Goal: Task Accomplishment & Management: Manage account settings

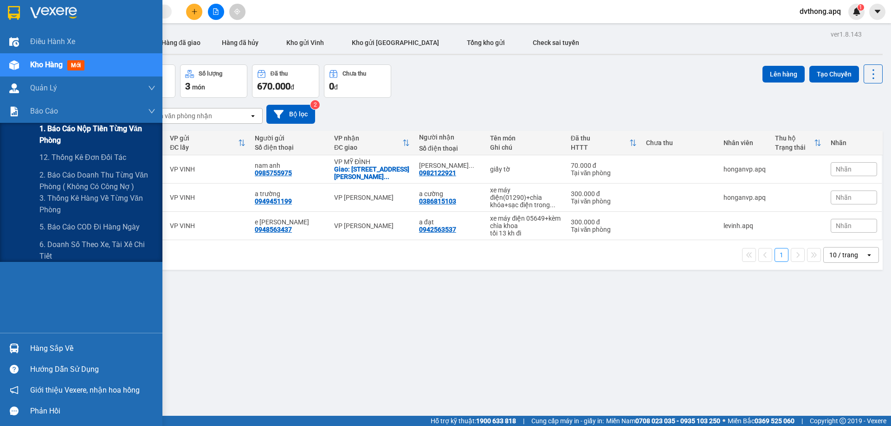
click at [87, 129] on span "1. Báo cáo nộp tiền từng văn phòng" at bounding box center [97, 134] width 116 height 23
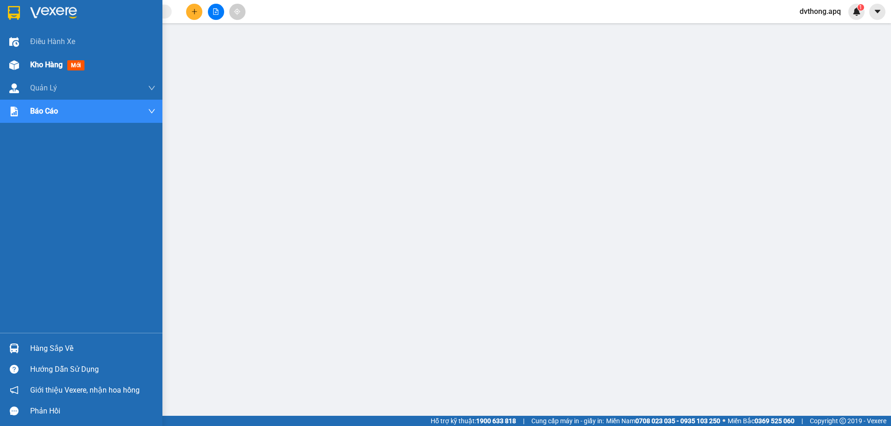
click at [34, 63] on span "Kho hàng" at bounding box center [46, 64] width 32 height 9
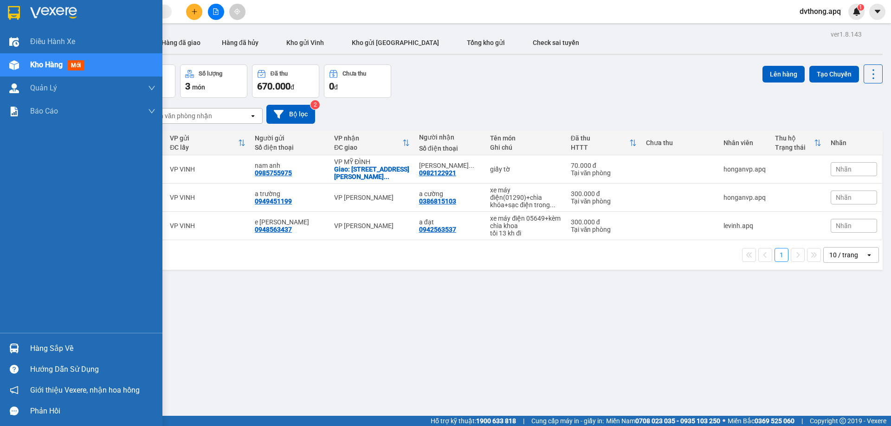
click at [54, 350] on div "Hàng sắp về" at bounding box center [92, 349] width 125 height 14
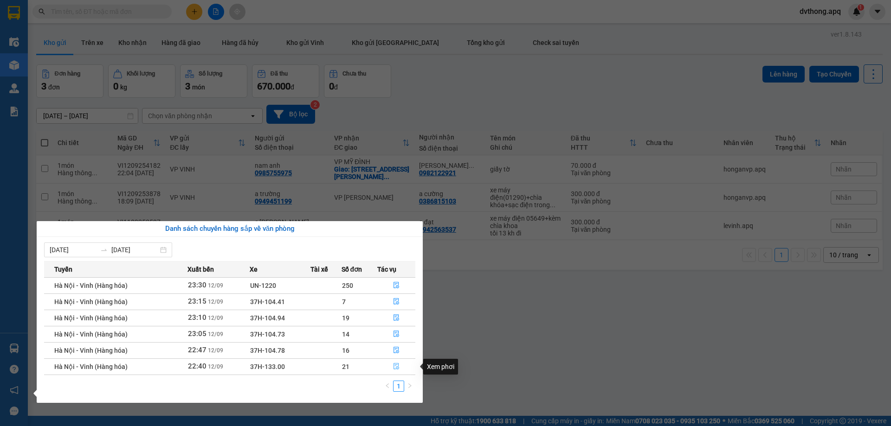
click at [398, 369] on icon "file-done" at bounding box center [396, 366] width 6 height 6
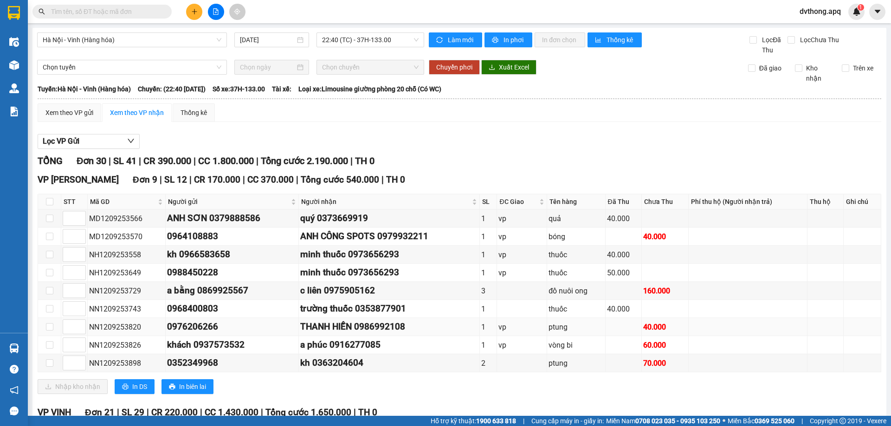
scroll to position [186, 0]
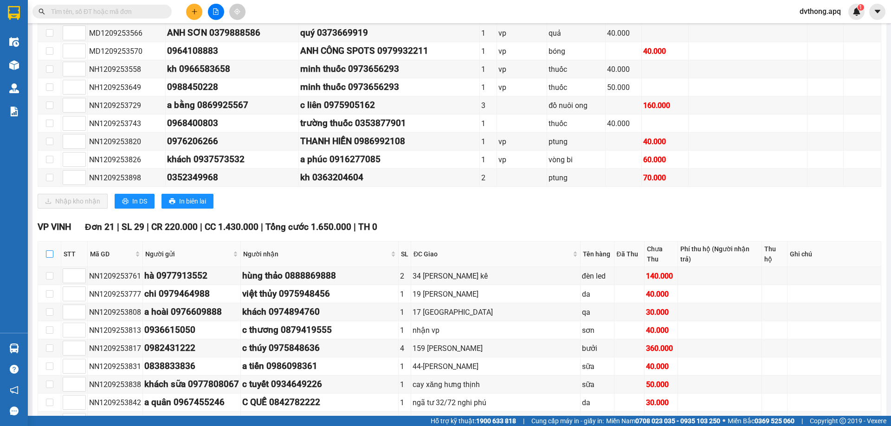
click at [50, 251] on input "checkbox" at bounding box center [49, 254] width 7 height 7
checkbox input "true"
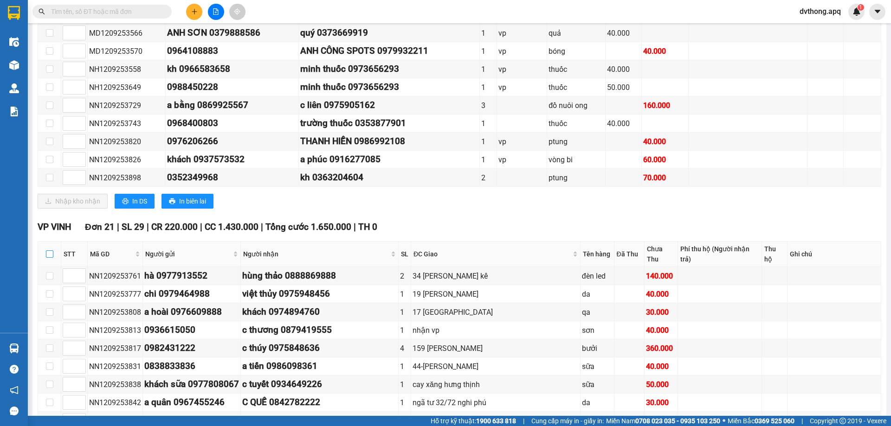
checkbox input "true"
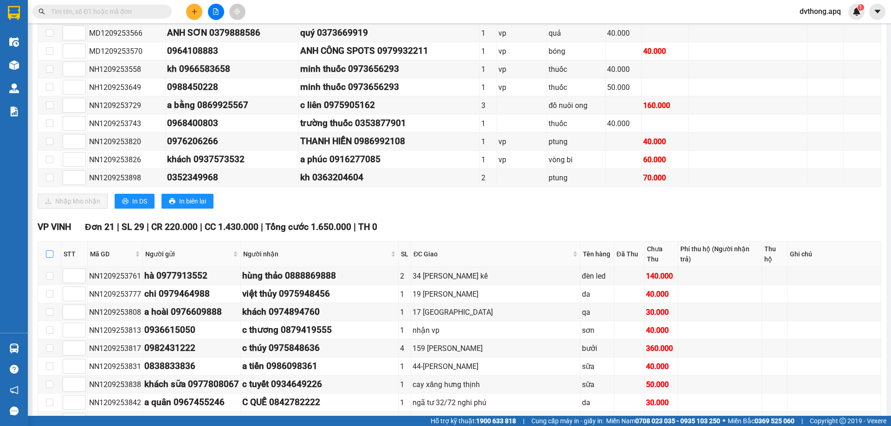
checkbox input "true"
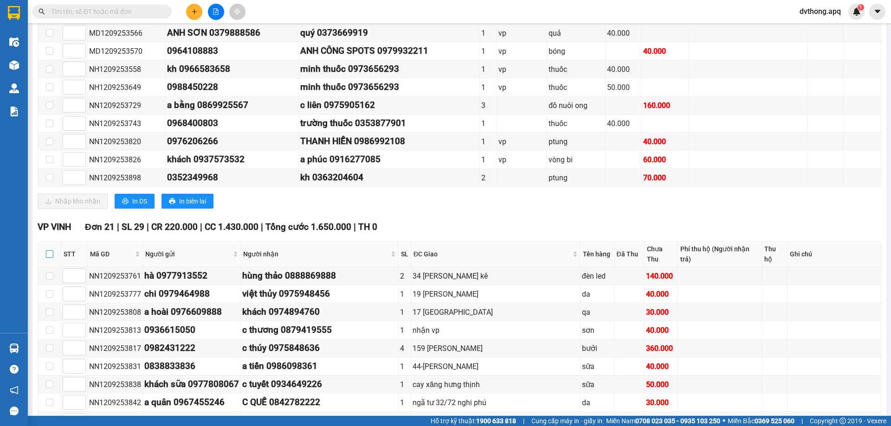
checkbox input "true"
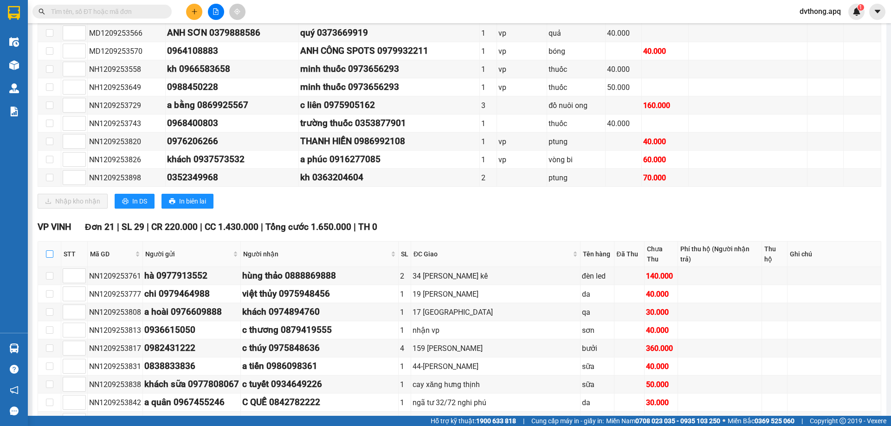
checkbox input "true"
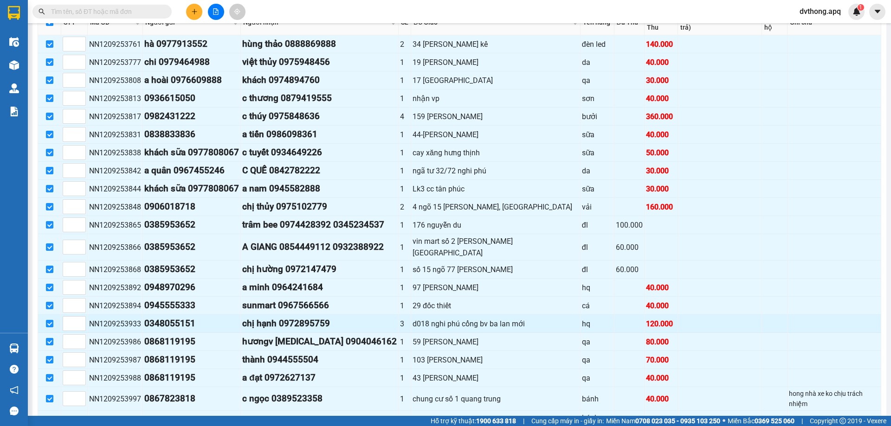
scroll to position [454, 0]
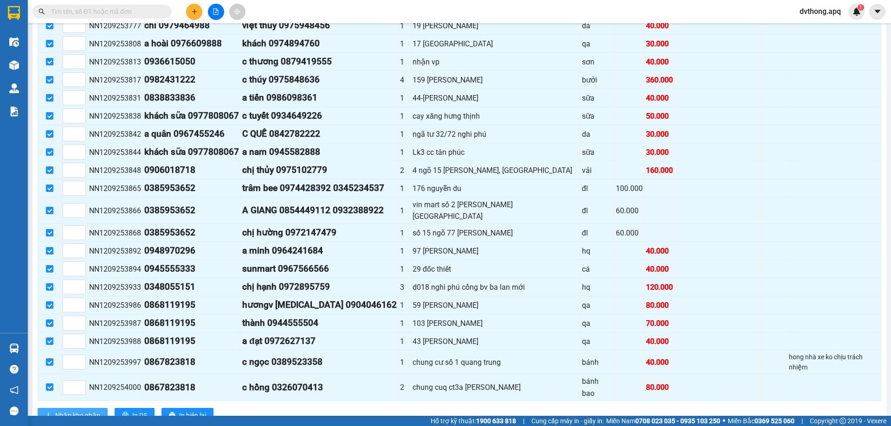
click at [71, 411] on span "Nhập kho nhận" at bounding box center [77, 416] width 45 height 10
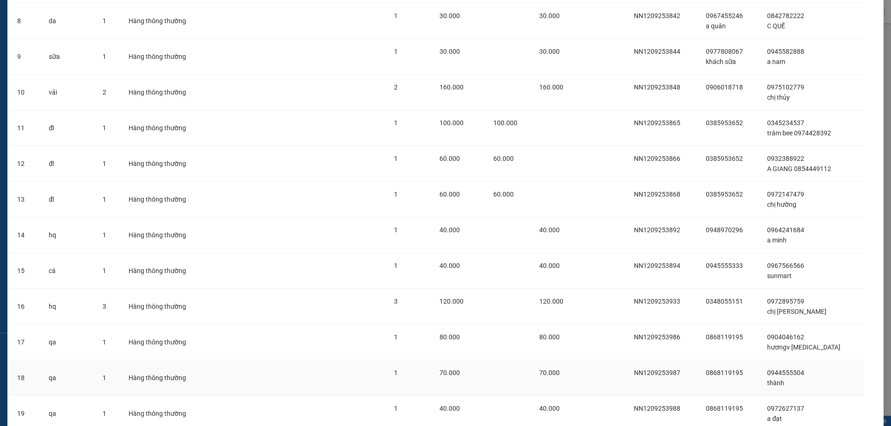
scroll to position [470, 0]
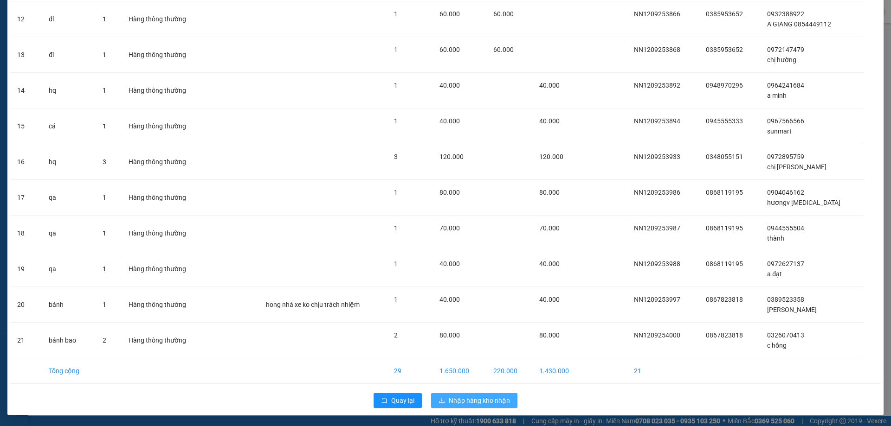
click at [478, 399] on span "Nhập hàng kho nhận" at bounding box center [479, 401] width 61 height 10
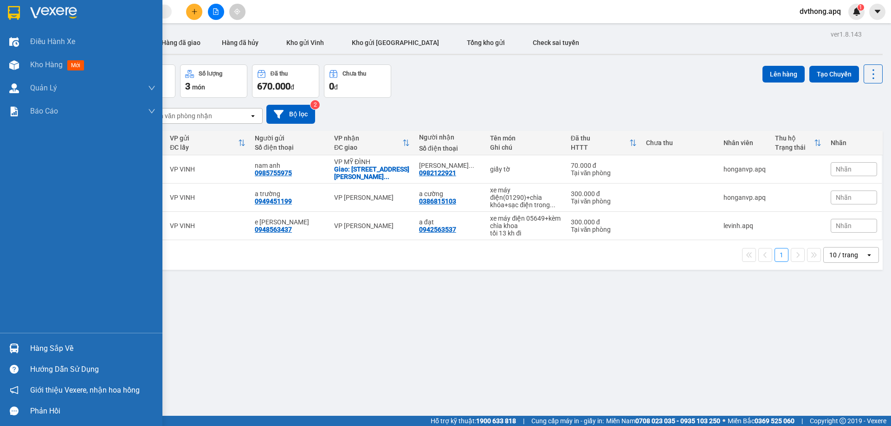
click at [15, 348] on img at bounding box center [14, 349] width 10 height 10
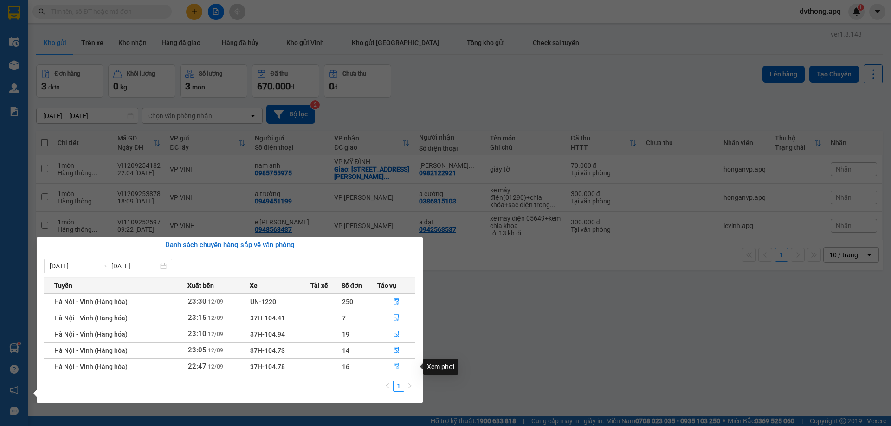
click at [395, 368] on icon "file-done" at bounding box center [396, 366] width 6 height 6
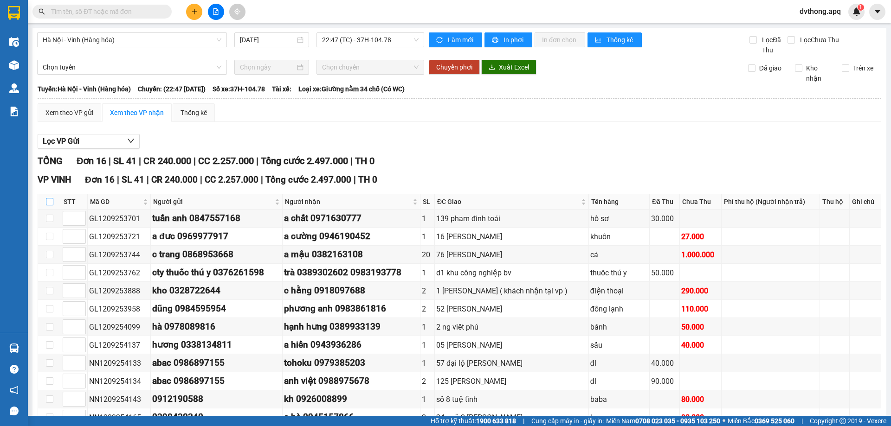
click at [47, 202] on input "checkbox" at bounding box center [49, 201] width 7 height 7
checkbox input "true"
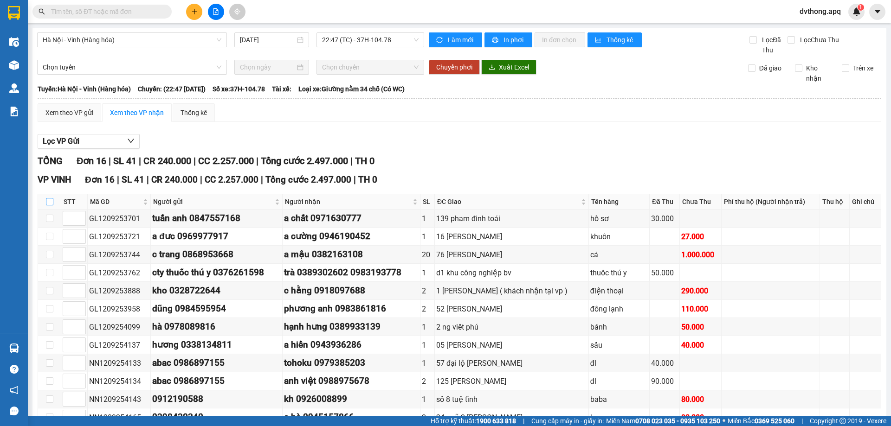
checkbox input "true"
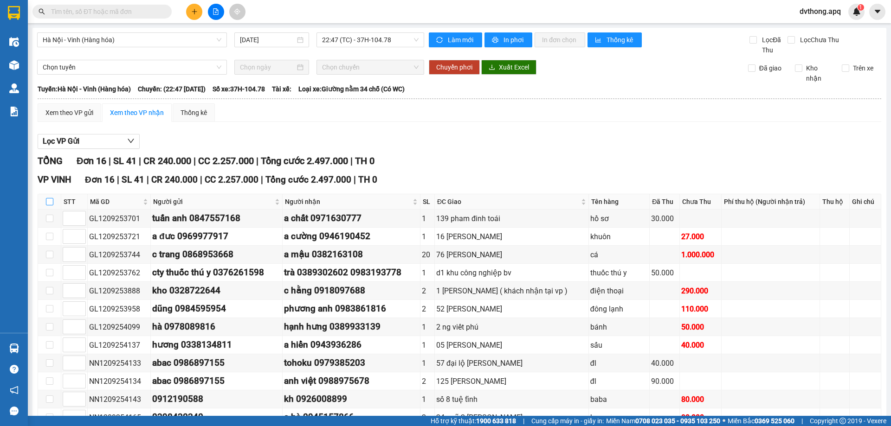
checkbox input "true"
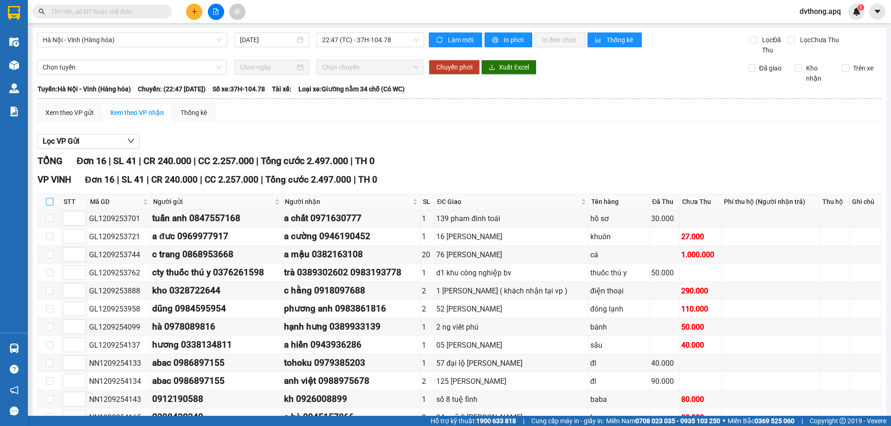
checkbox input "true"
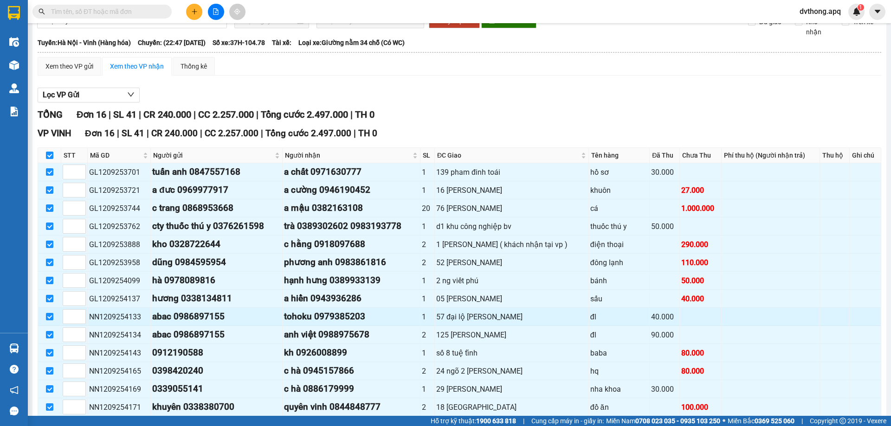
scroll to position [131, 0]
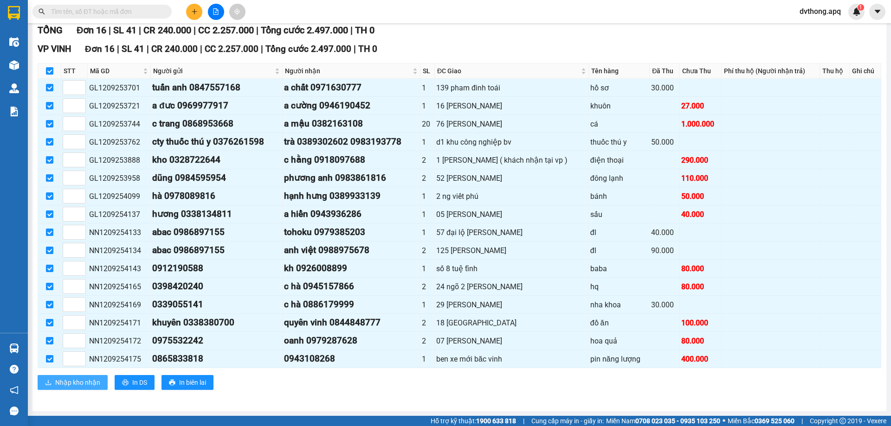
click at [64, 382] on span "Nhập kho nhận" at bounding box center [77, 383] width 45 height 10
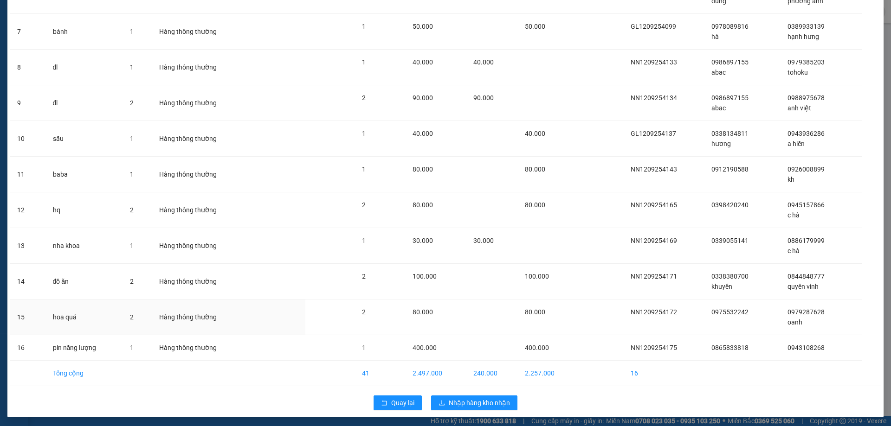
scroll to position [281, 0]
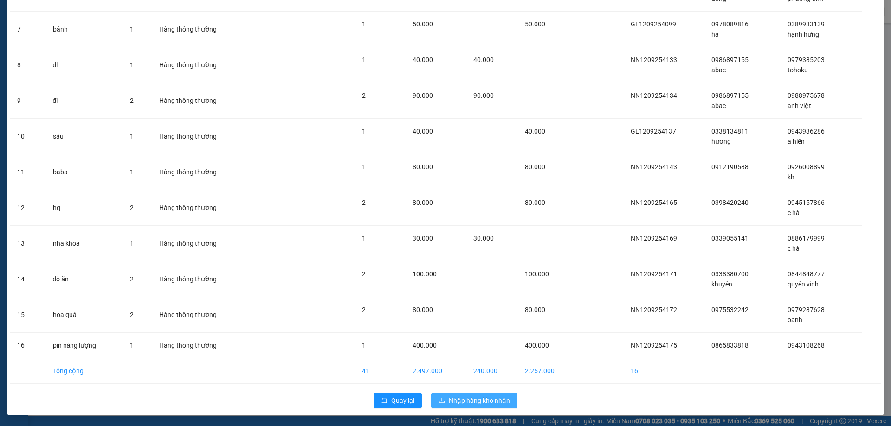
click at [484, 401] on span "Nhập hàng kho nhận" at bounding box center [479, 401] width 61 height 10
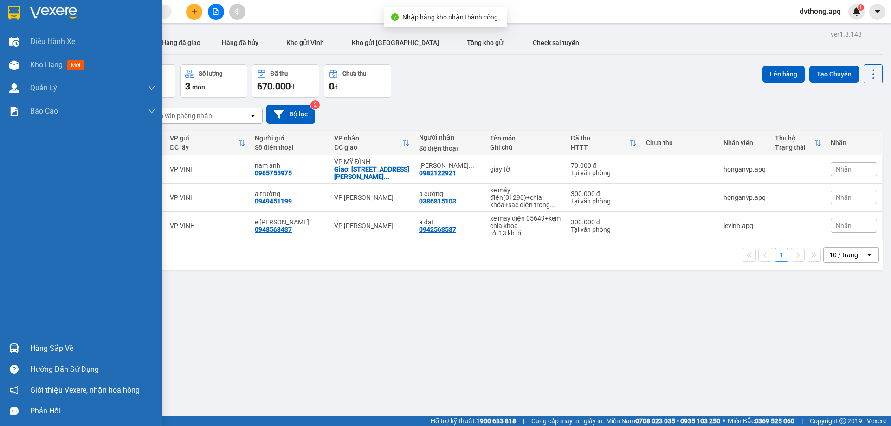
click at [13, 345] on img at bounding box center [14, 349] width 10 height 10
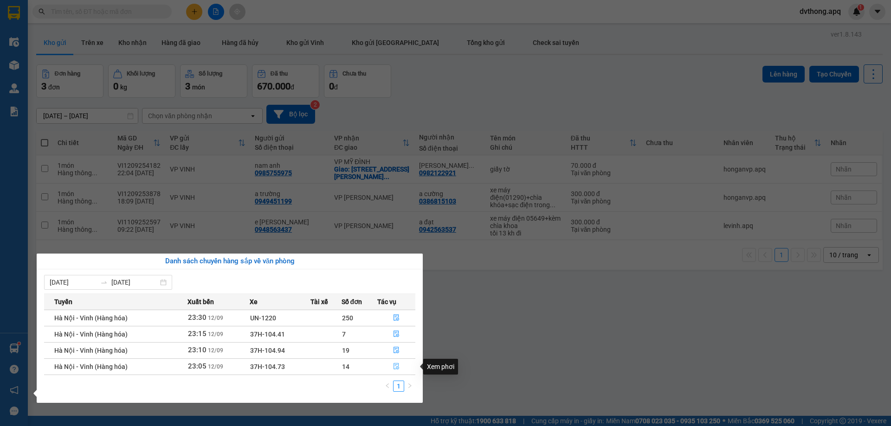
click at [395, 368] on icon "file-done" at bounding box center [396, 366] width 6 height 6
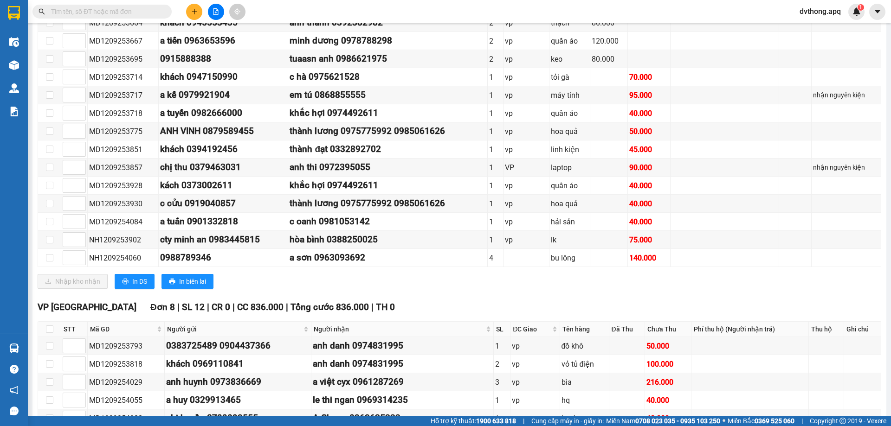
scroll to position [464, 0]
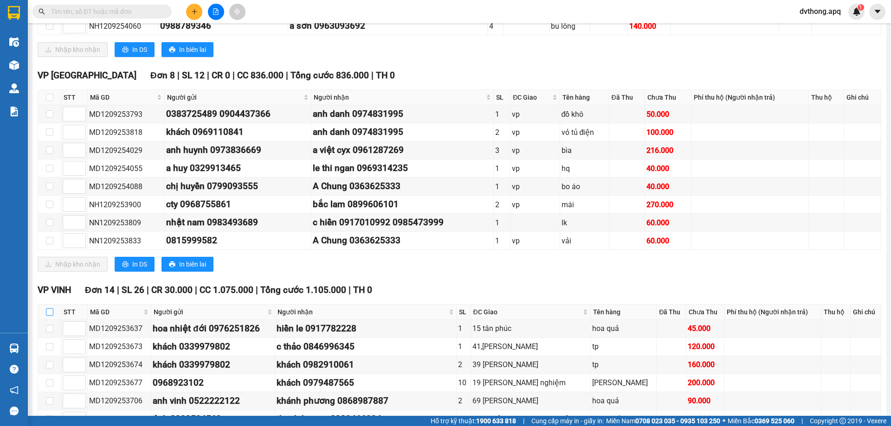
click at [51, 312] on input "checkbox" at bounding box center [49, 312] width 7 height 7
checkbox input "true"
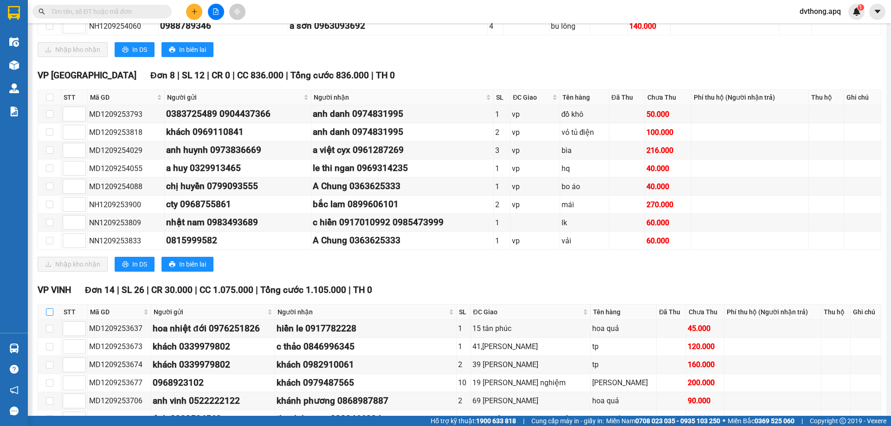
checkbox input "true"
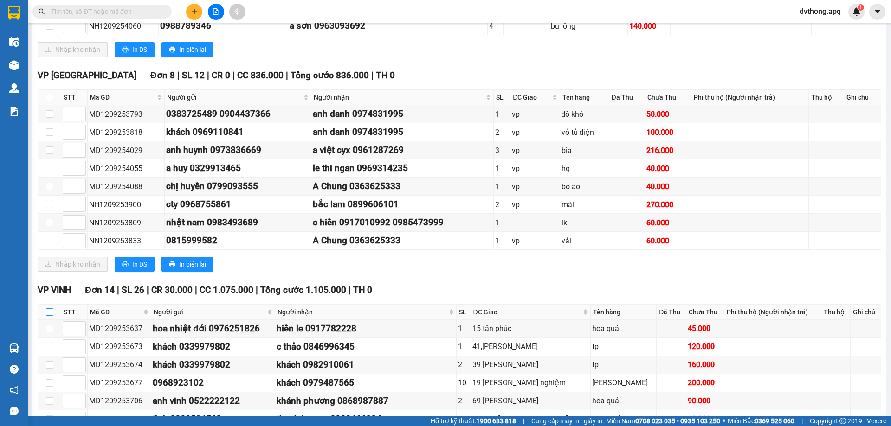
checkbox input "true"
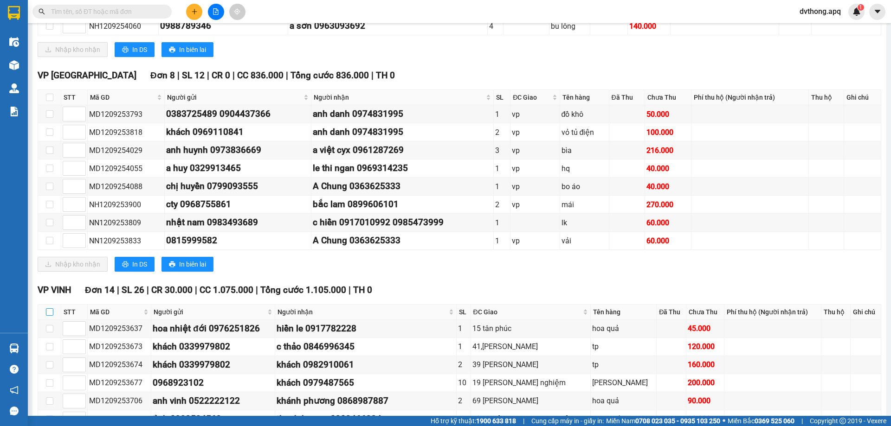
checkbox input "true"
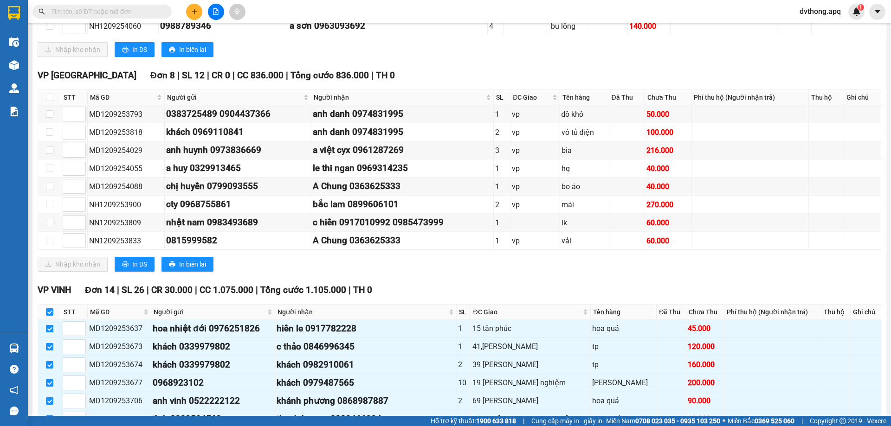
scroll to position [669, 0]
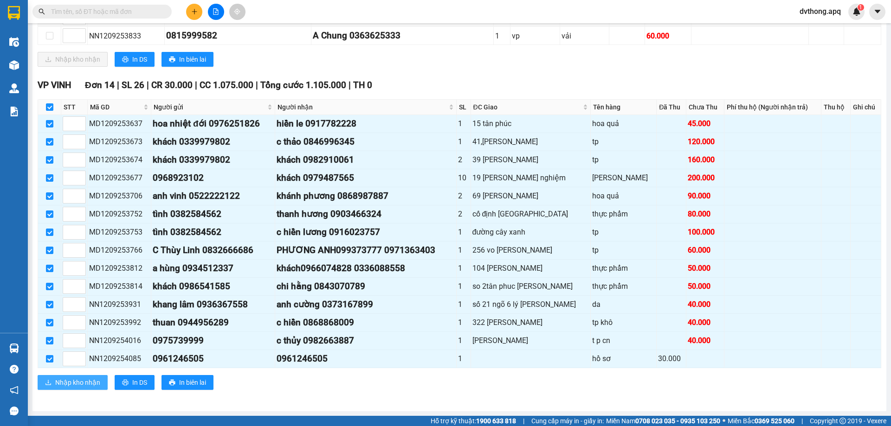
click at [90, 385] on span "Nhập kho nhận" at bounding box center [77, 383] width 45 height 10
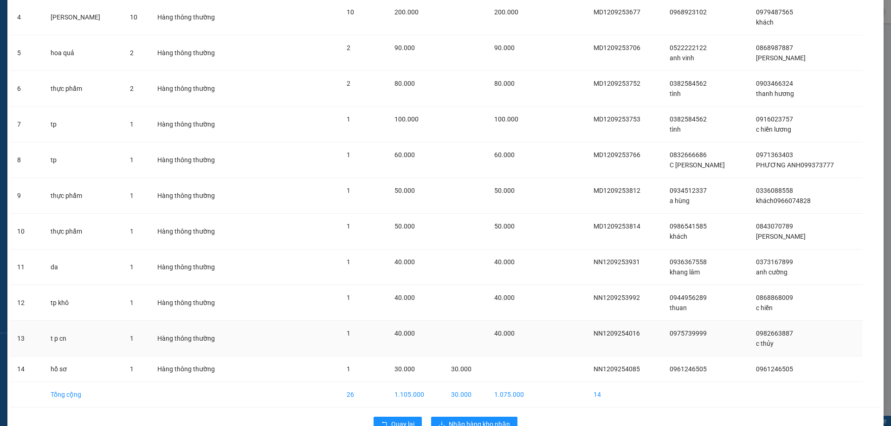
scroll to position [209, 0]
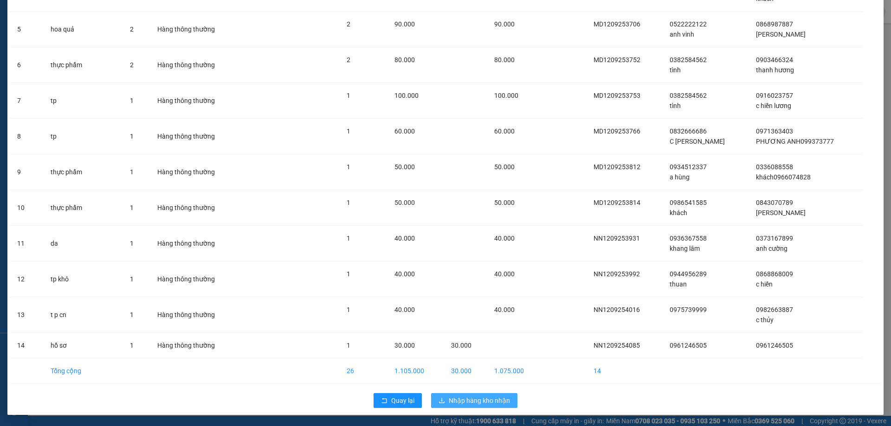
click at [473, 400] on span "Nhập hàng kho nhận" at bounding box center [479, 401] width 61 height 10
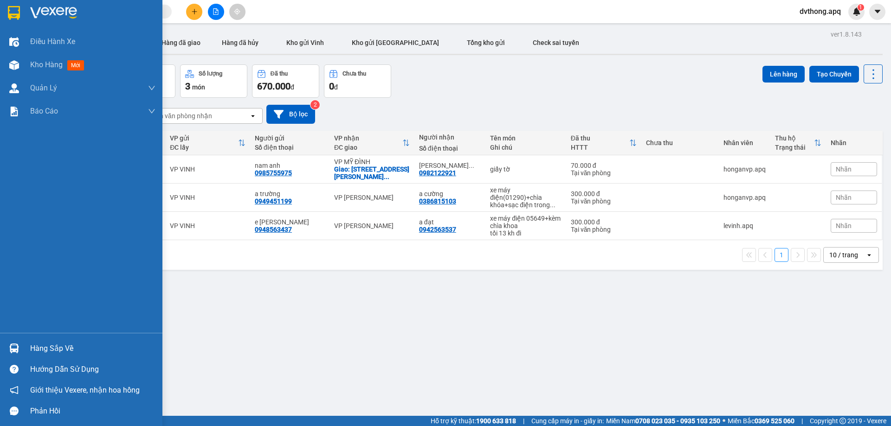
click at [17, 348] on img at bounding box center [14, 349] width 10 height 10
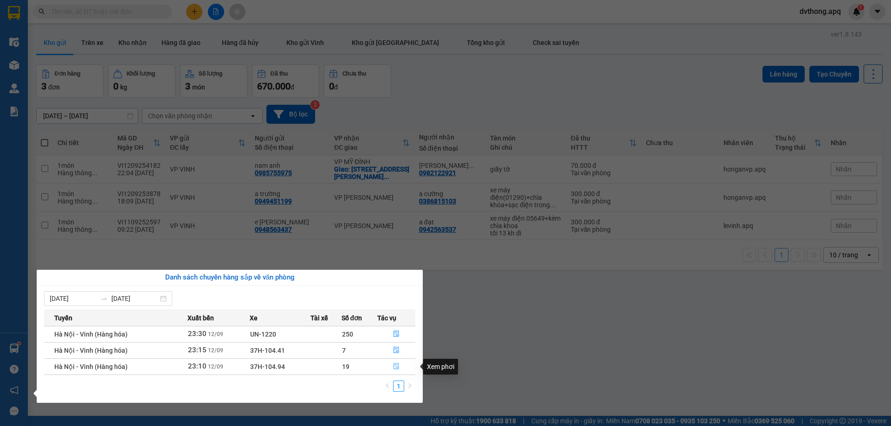
click at [392, 367] on button "button" at bounding box center [396, 367] width 37 height 15
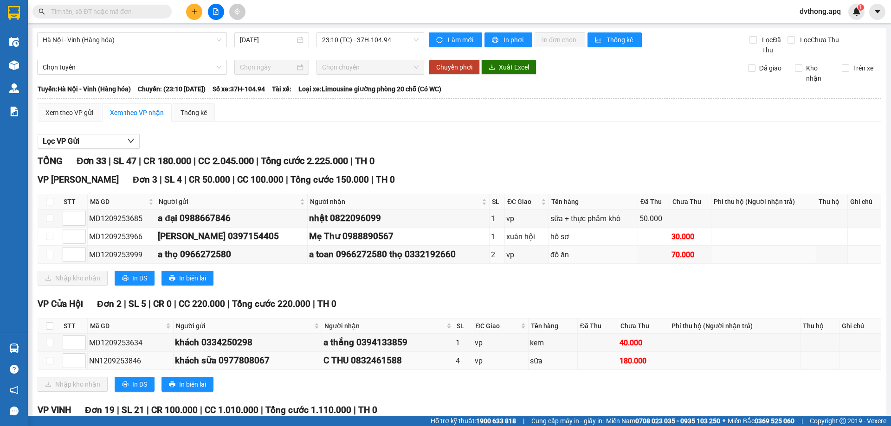
scroll to position [139, 0]
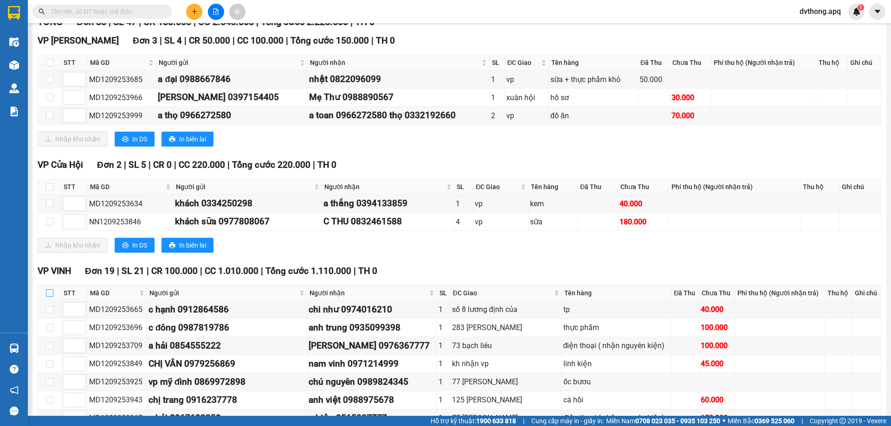
click at [51, 293] on input "checkbox" at bounding box center [49, 293] width 7 height 7
checkbox input "true"
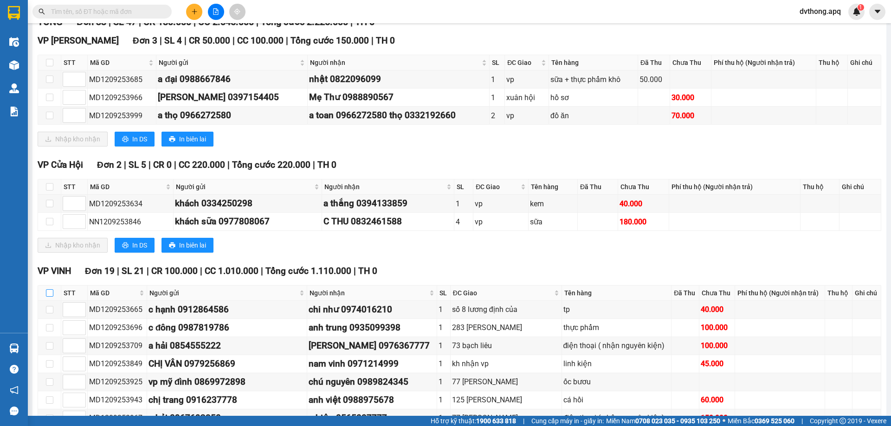
checkbox input "true"
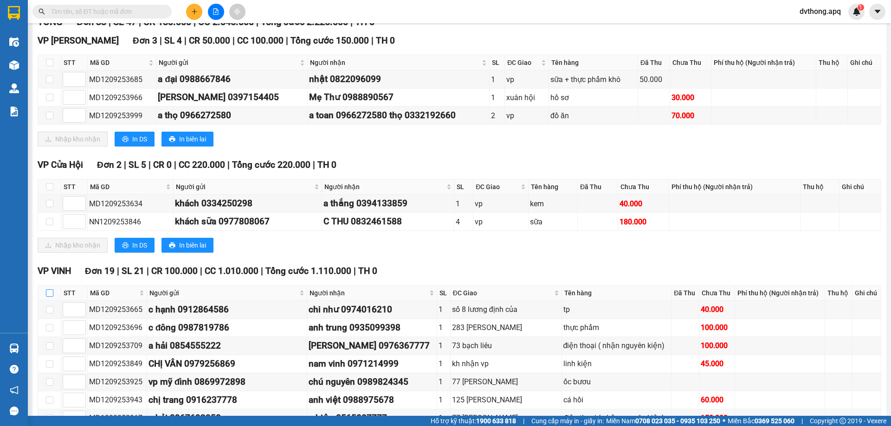
checkbox input "true"
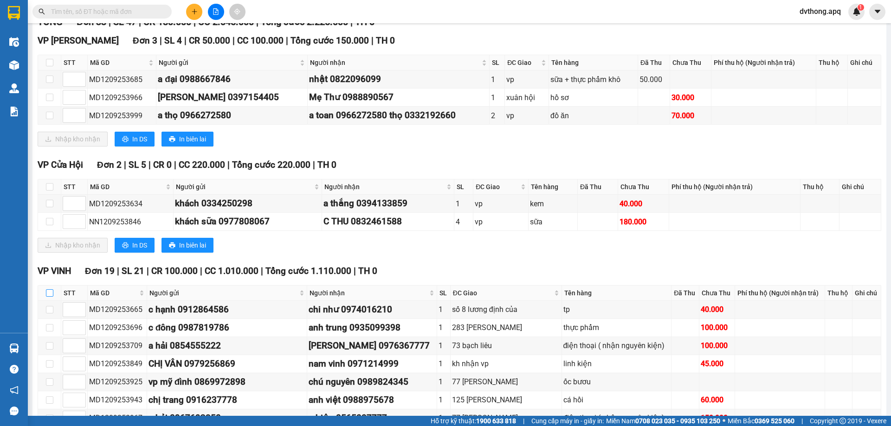
checkbox input "true"
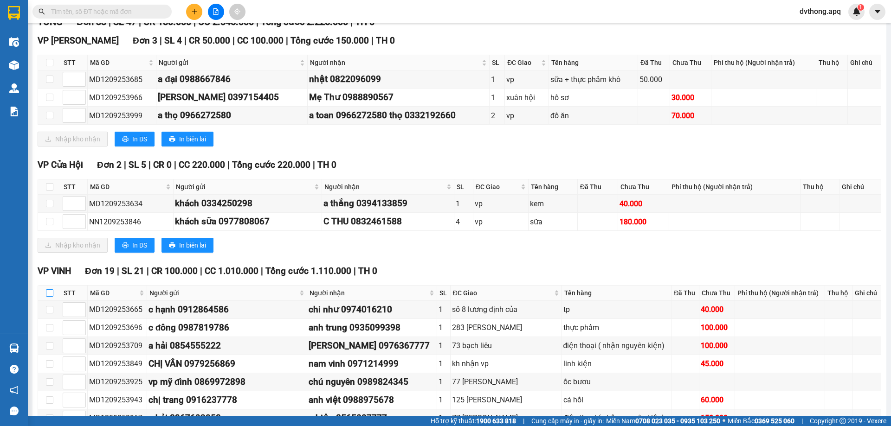
checkbox input "true"
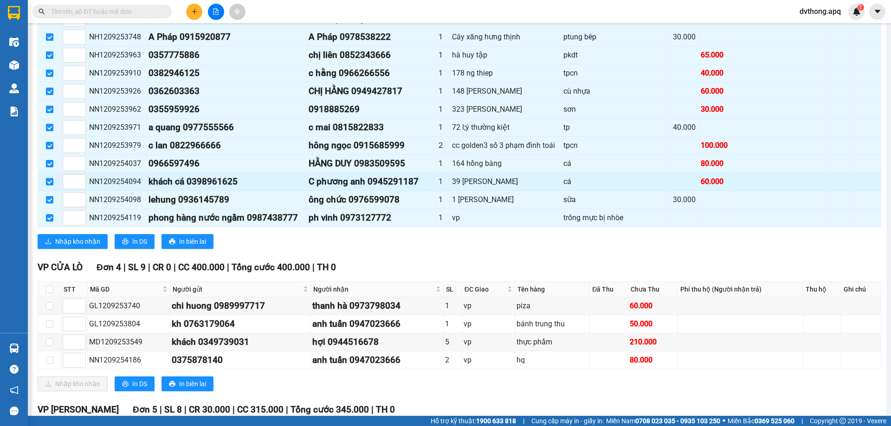
scroll to position [696, 0]
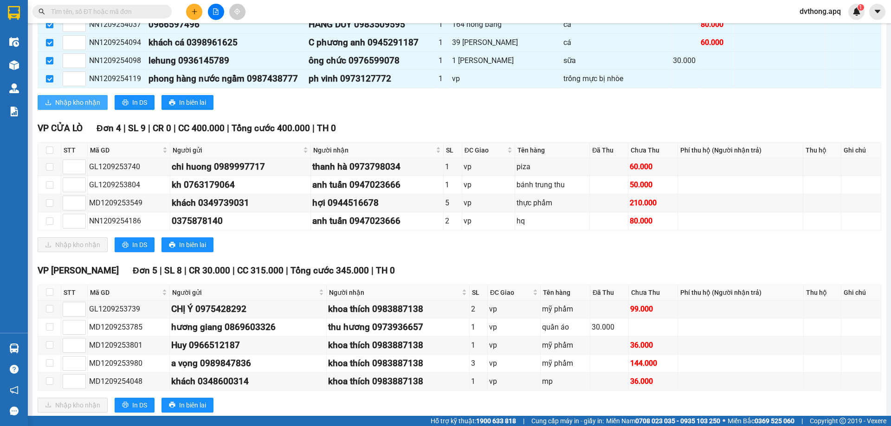
click at [73, 106] on span "Nhập kho nhận" at bounding box center [77, 102] width 45 height 10
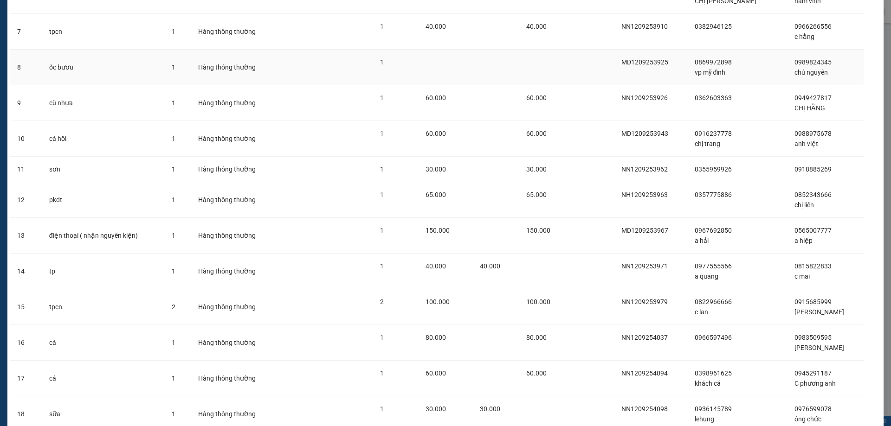
scroll to position [388, 0]
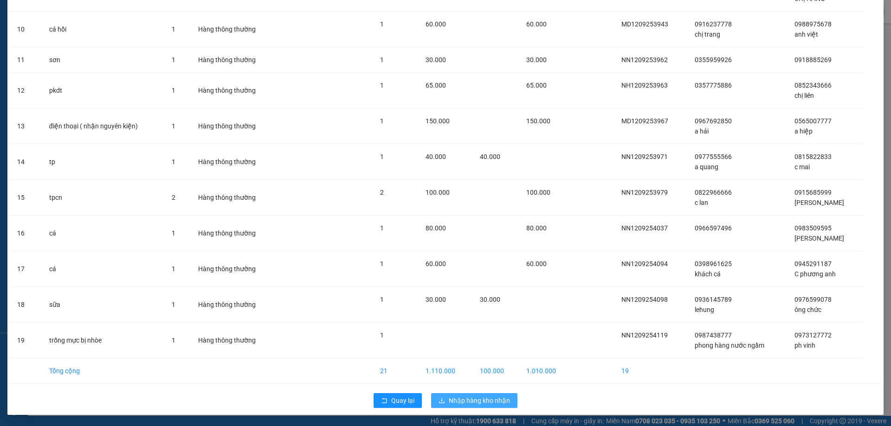
click at [486, 400] on span "Nhập hàng kho nhận" at bounding box center [479, 401] width 61 height 10
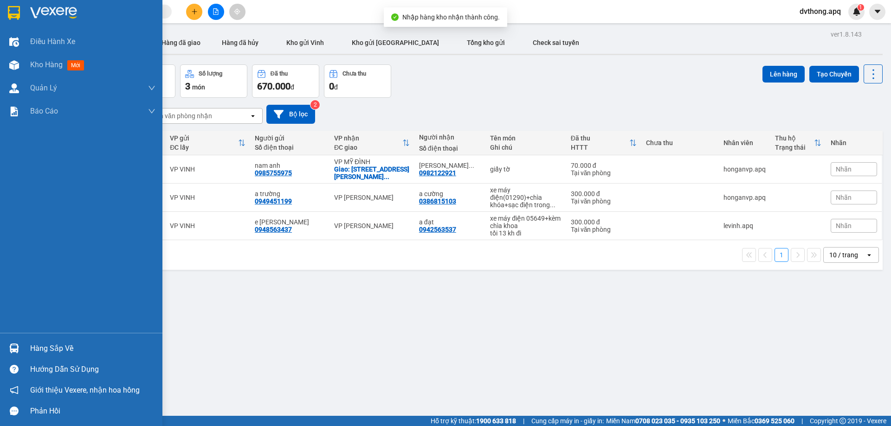
click at [11, 349] on img at bounding box center [14, 349] width 10 height 10
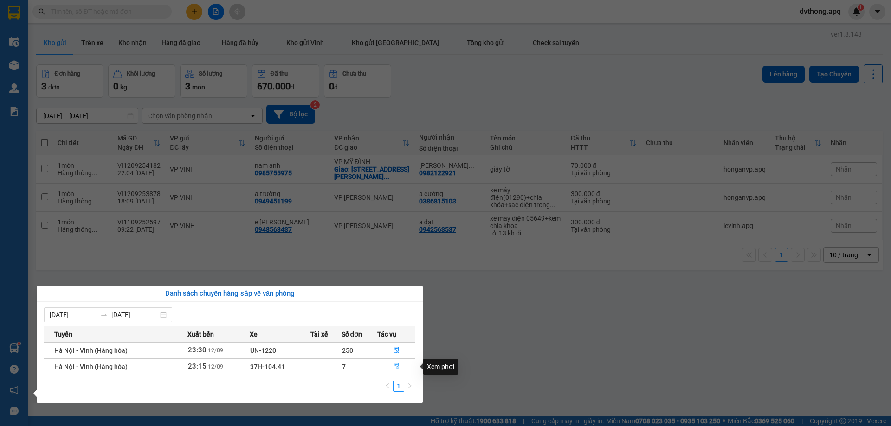
click at [394, 370] on span "file-done" at bounding box center [396, 366] width 6 height 7
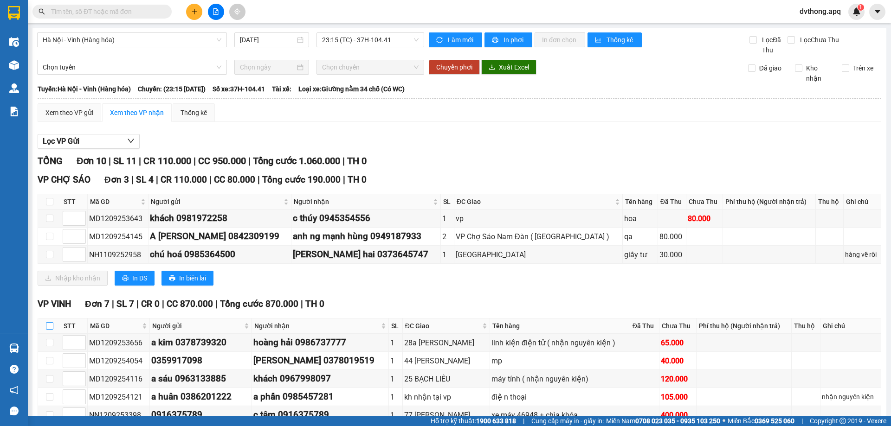
click at [47, 323] on input "checkbox" at bounding box center [49, 325] width 7 height 7
checkbox input "true"
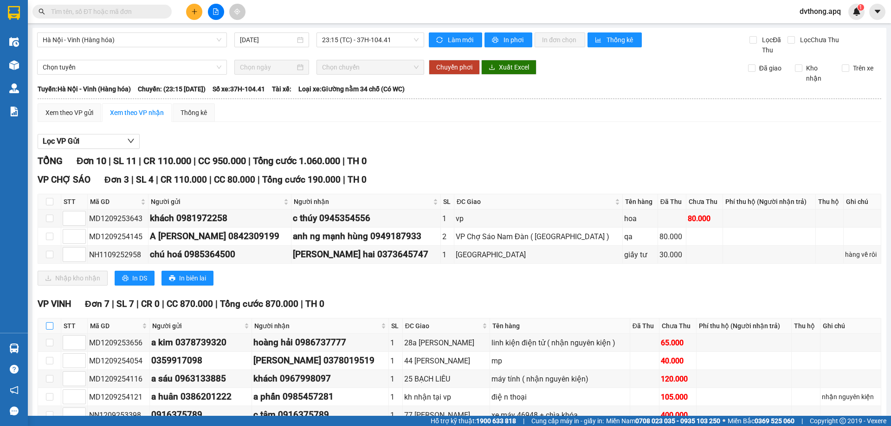
checkbox input "true"
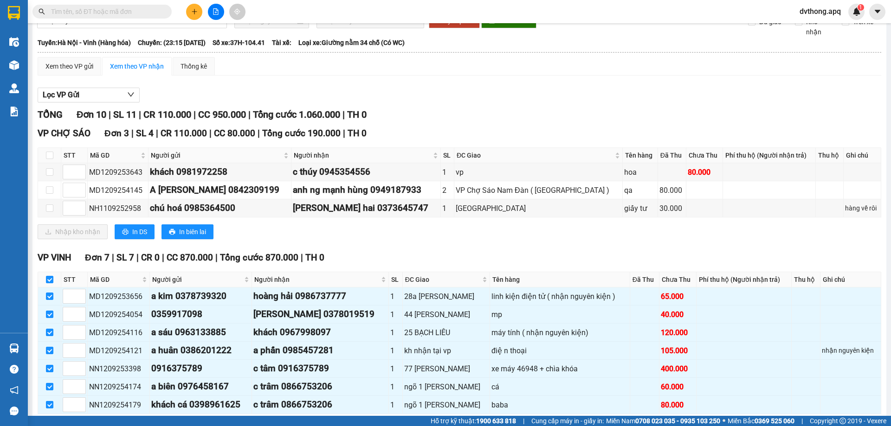
scroll to position [92, 0]
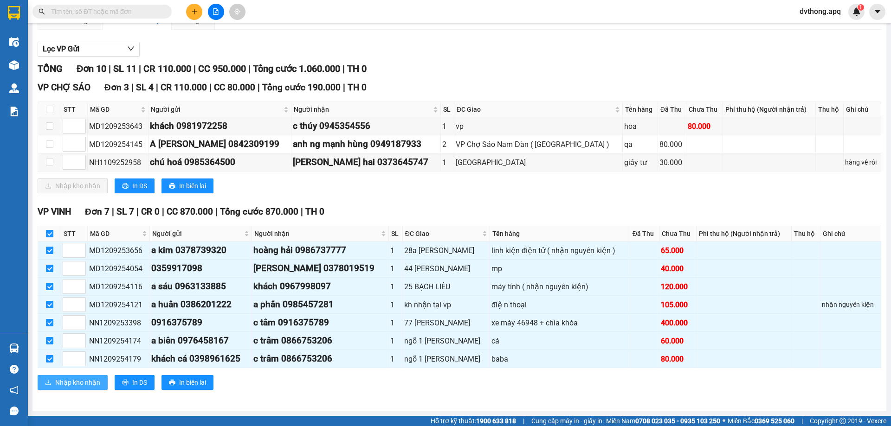
click at [87, 382] on span "Nhập kho nhận" at bounding box center [77, 383] width 45 height 10
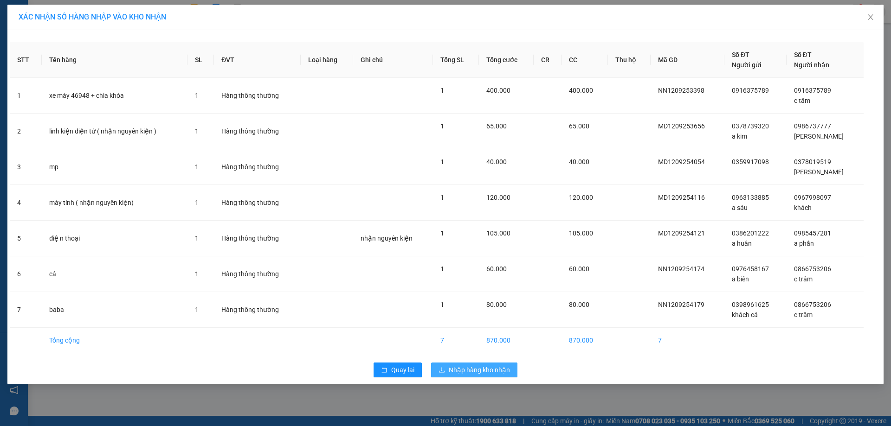
click at [467, 368] on span "Nhập hàng kho nhận" at bounding box center [479, 370] width 61 height 10
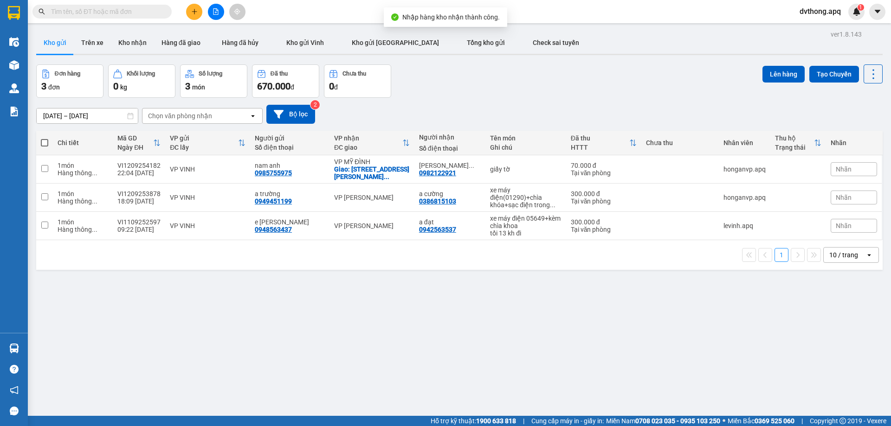
click at [43, 348] on div "ver 1.8.143 Kho gửi Trên xe Kho nhận Hàng đã giao Hàng đã hủy Kho gửi Vinh Kho …" at bounding box center [459, 241] width 854 height 426
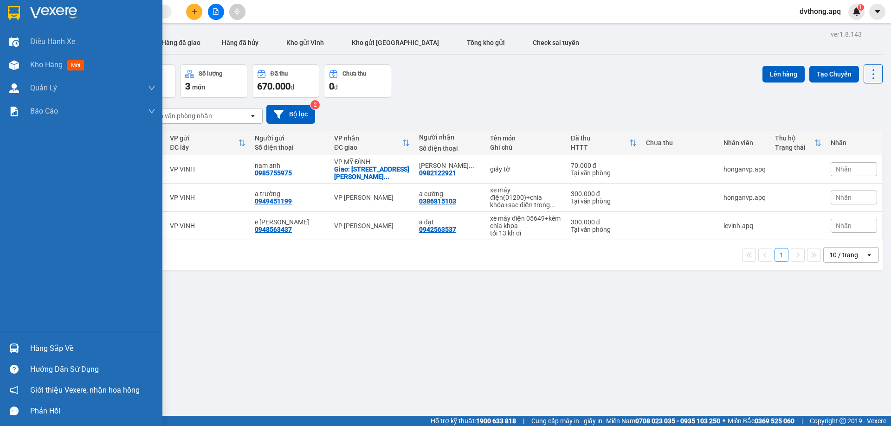
click at [11, 347] on img at bounding box center [14, 349] width 10 height 10
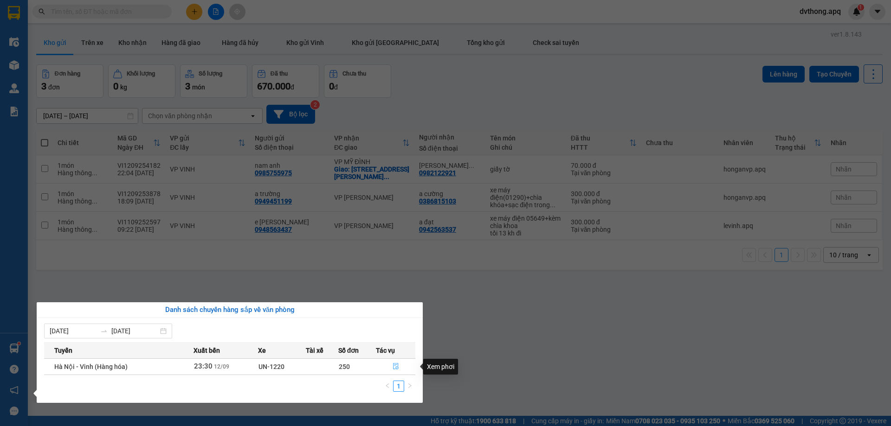
click at [394, 367] on icon "file-done" at bounding box center [396, 366] width 6 height 6
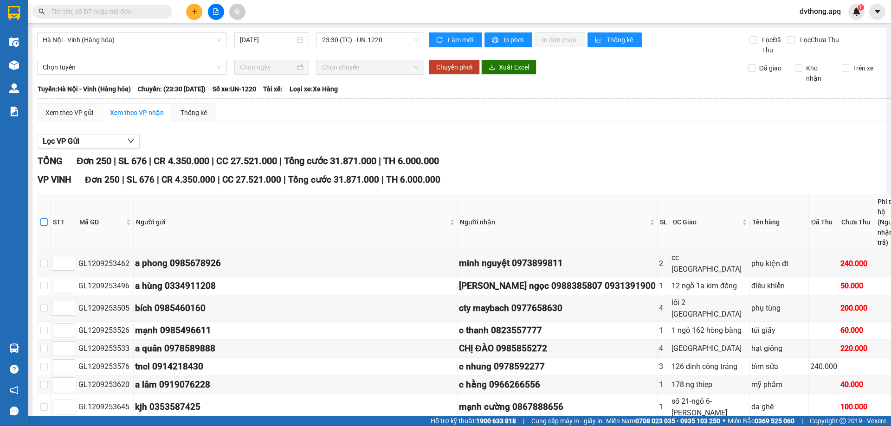
click at [46, 223] on input "checkbox" at bounding box center [43, 222] width 7 height 7
checkbox input "true"
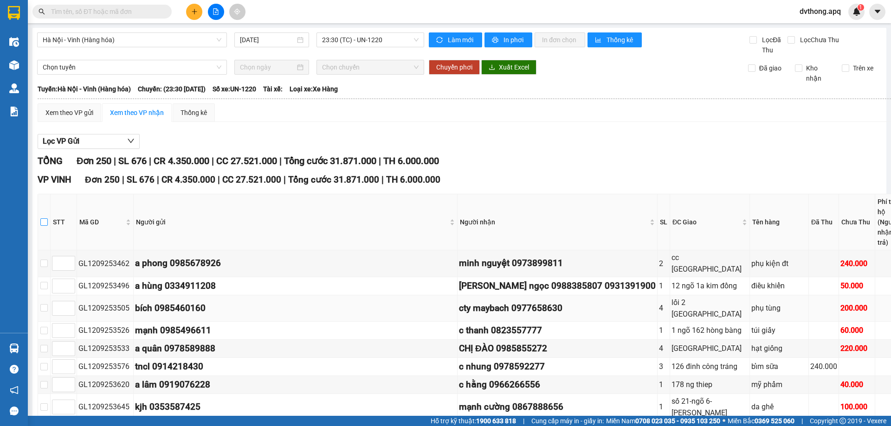
checkbox input "true"
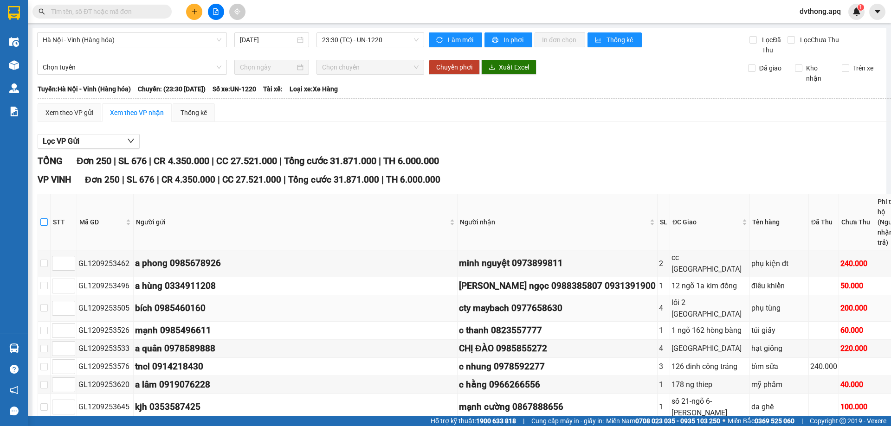
checkbox input "true"
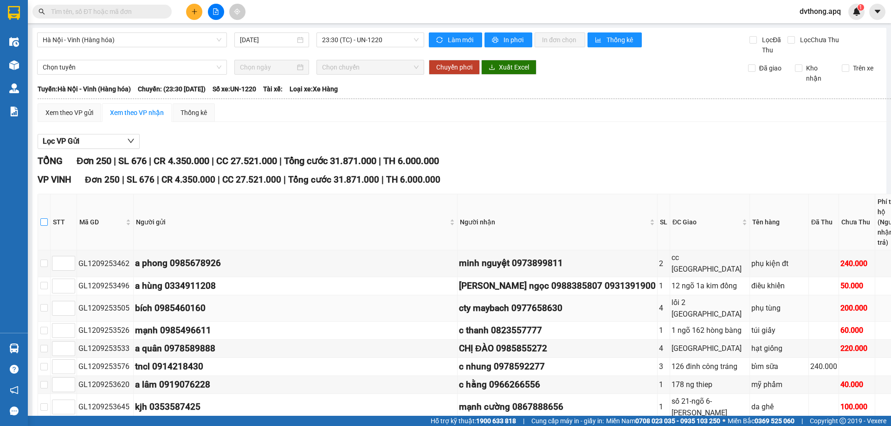
checkbox input "true"
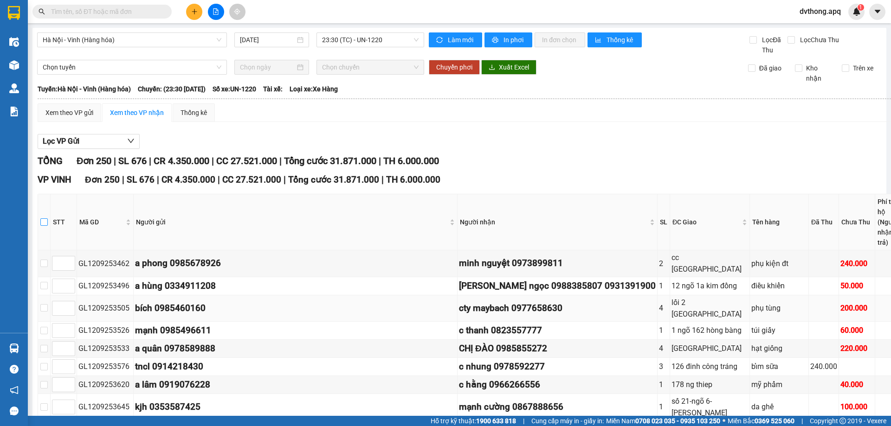
checkbox input "true"
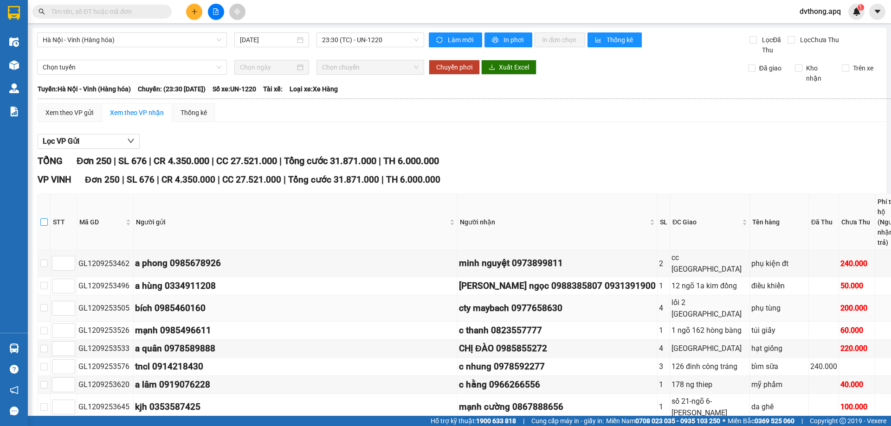
checkbox input "true"
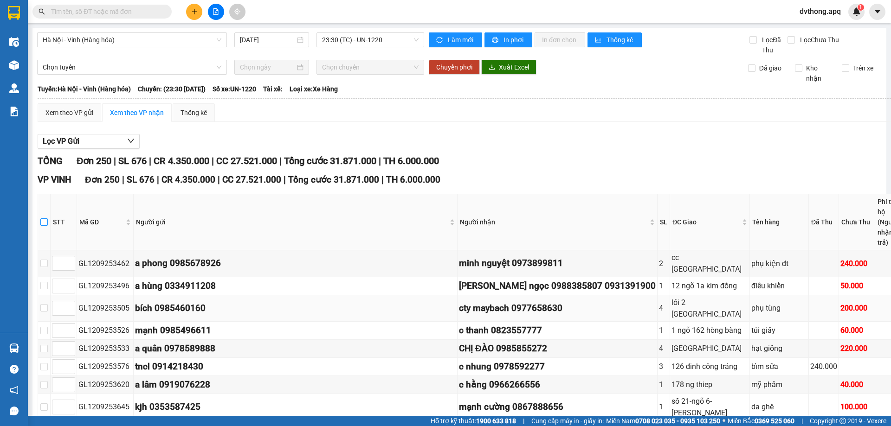
checkbox input "true"
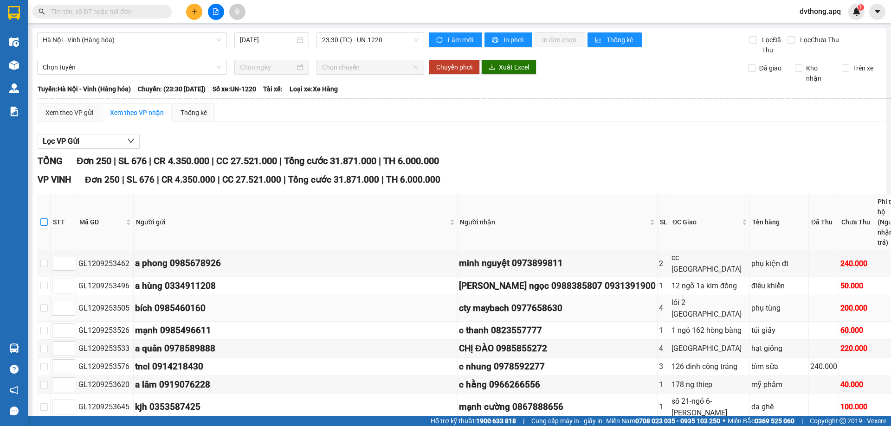
checkbox input "true"
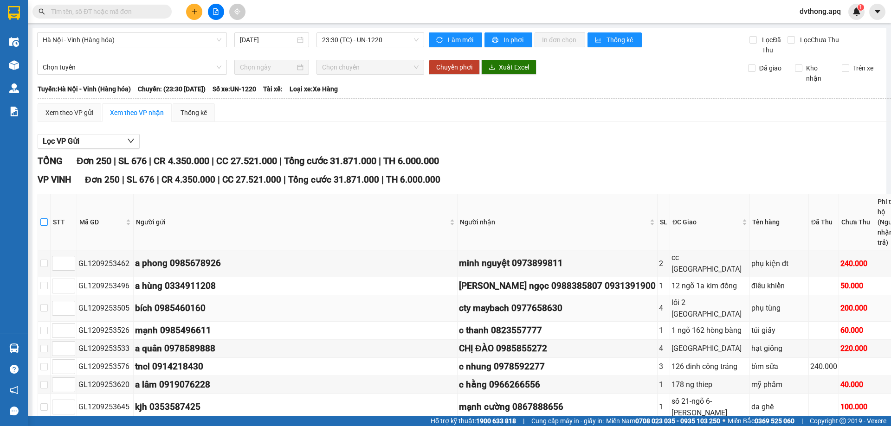
checkbox input "true"
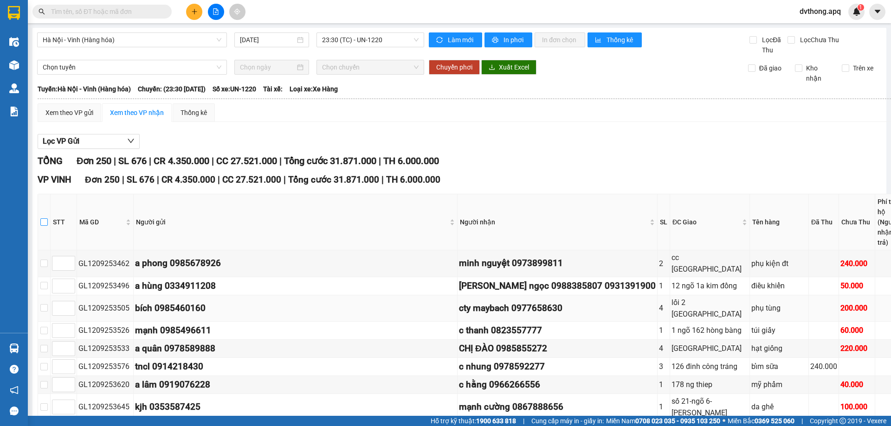
checkbox input "true"
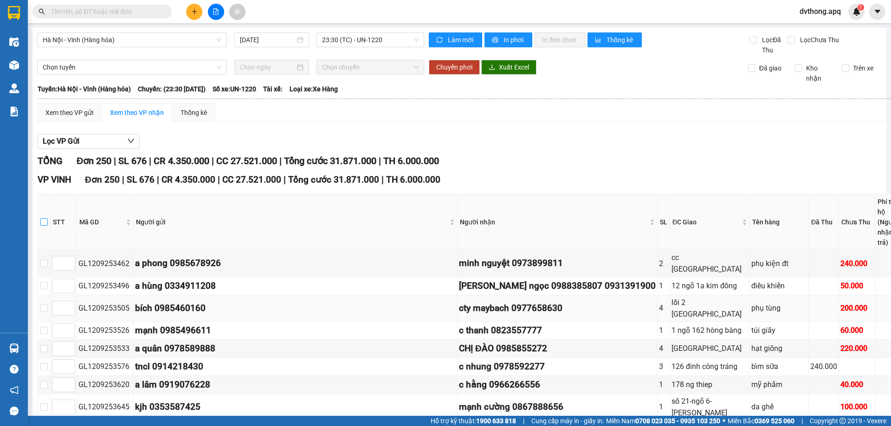
checkbox input "true"
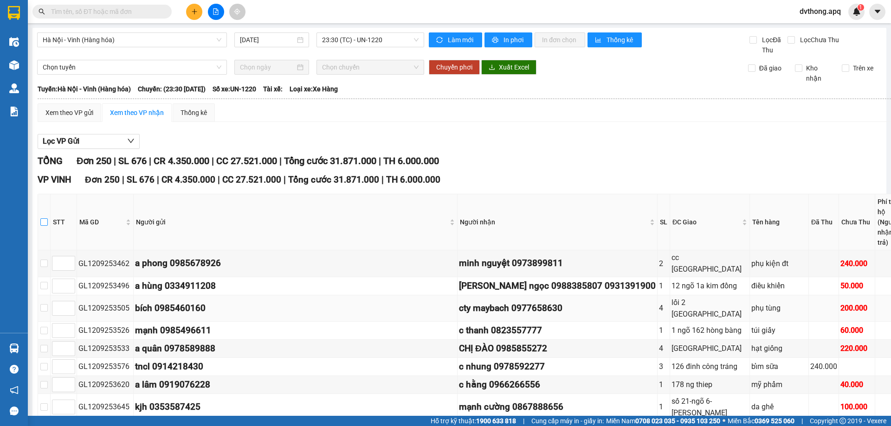
checkbox input "true"
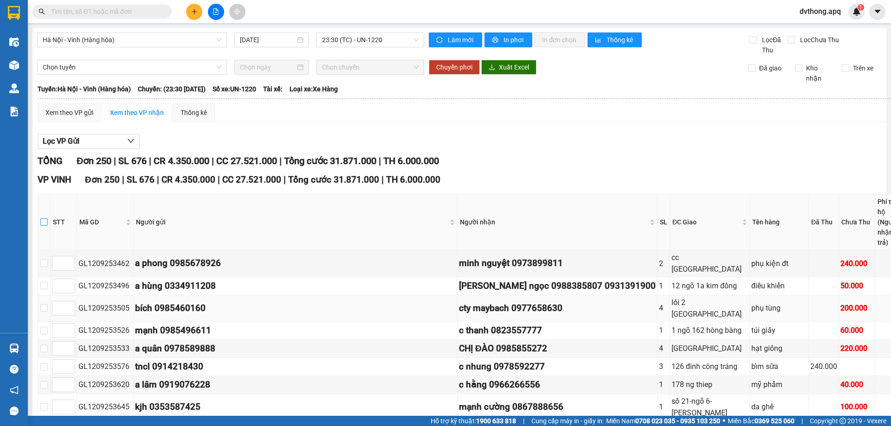
checkbox input "true"
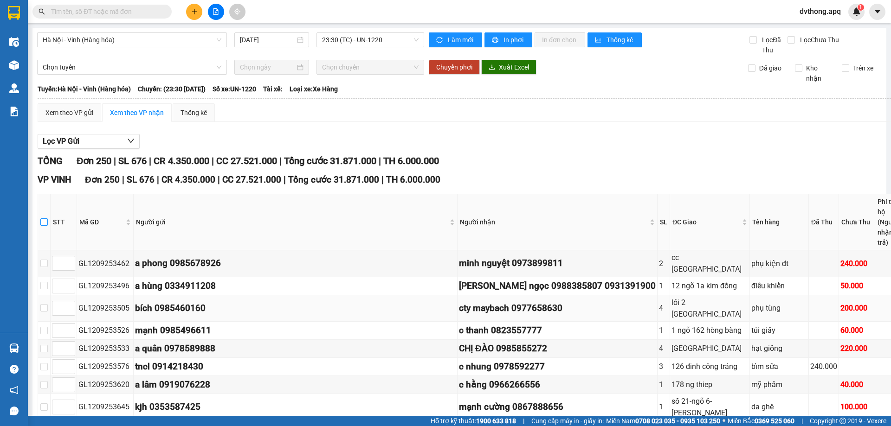
checkbox input "true"
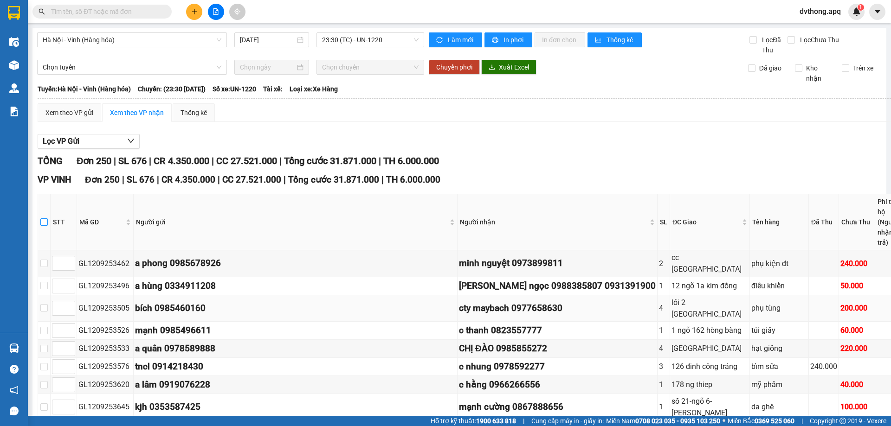
checkbox input "true"
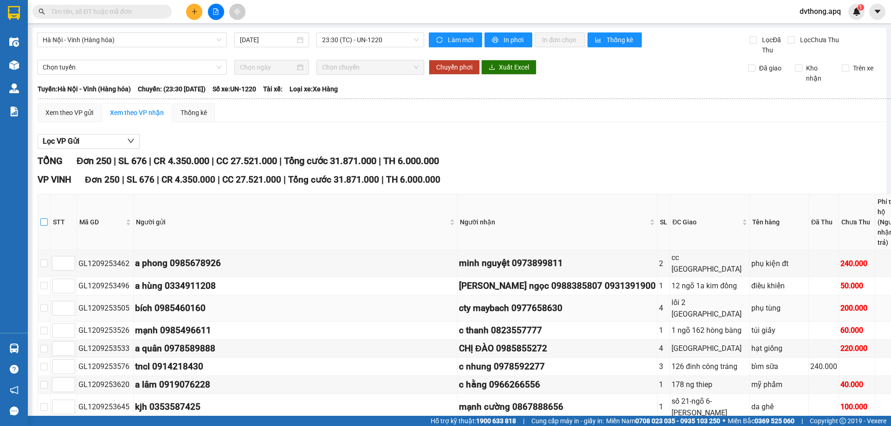
checkbox input "true"
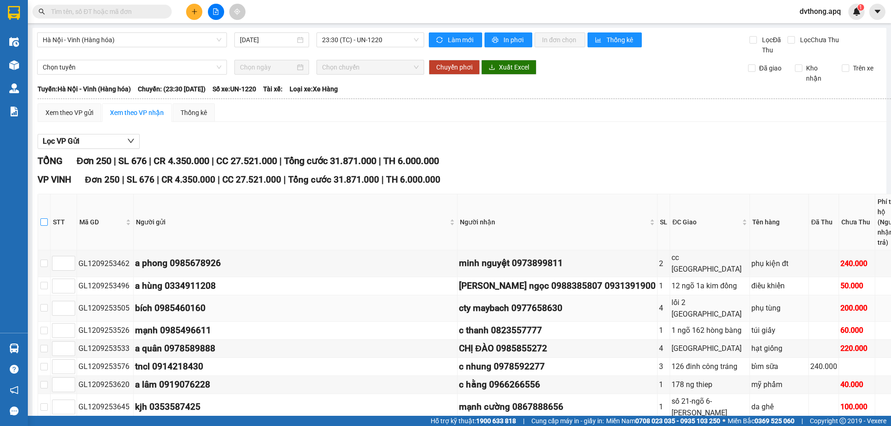
checkbox input "true"
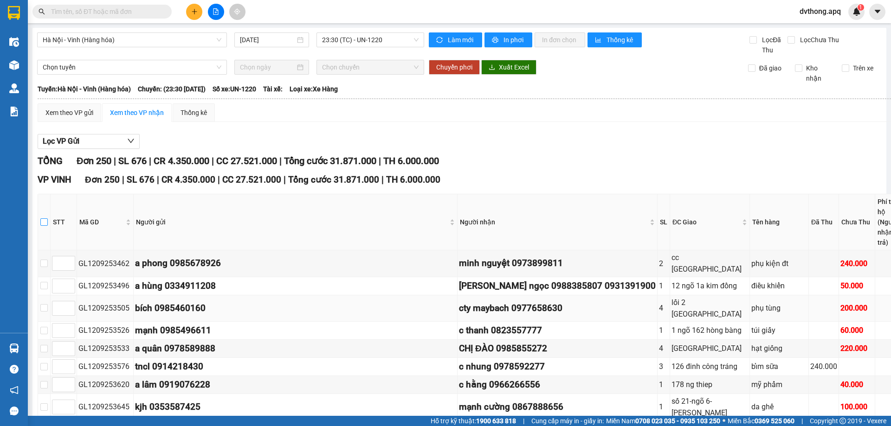
checkbox input "true"
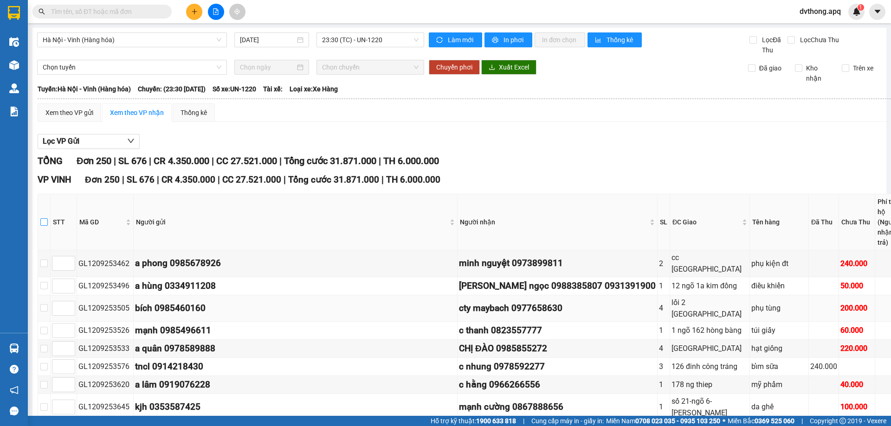
checkbox input "true"
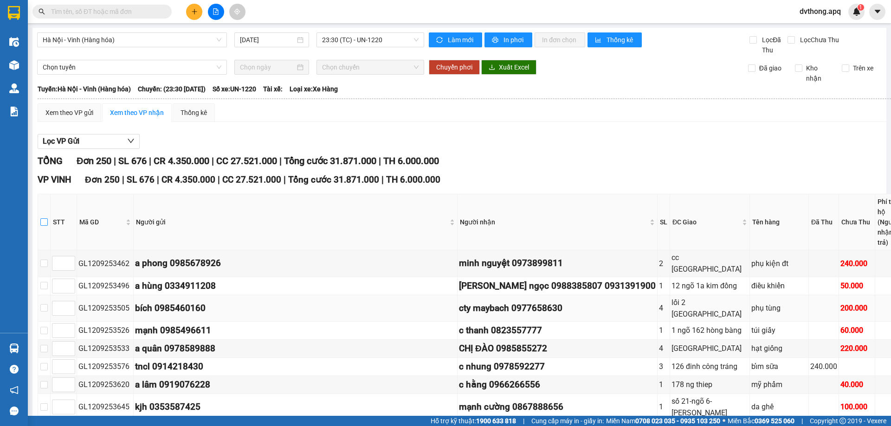
checkbox input "true"
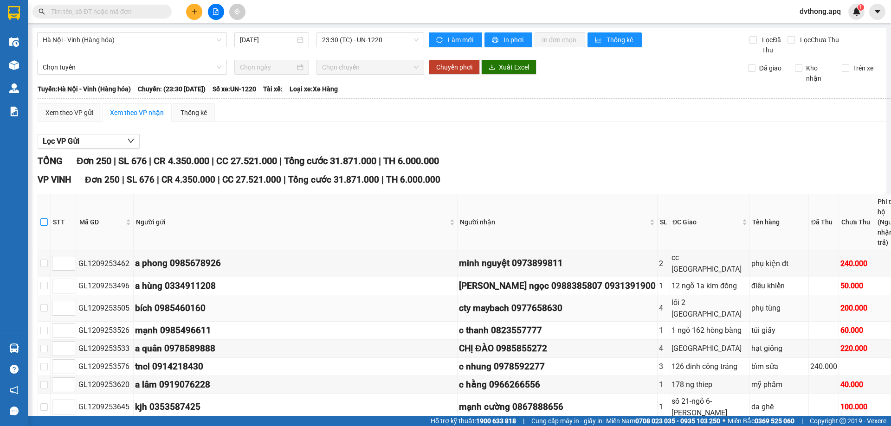
checkbox input "true"
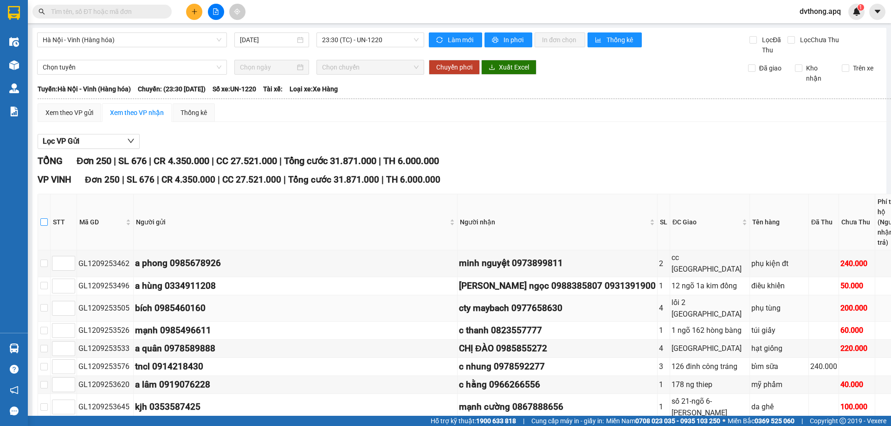
checkbox input "true"
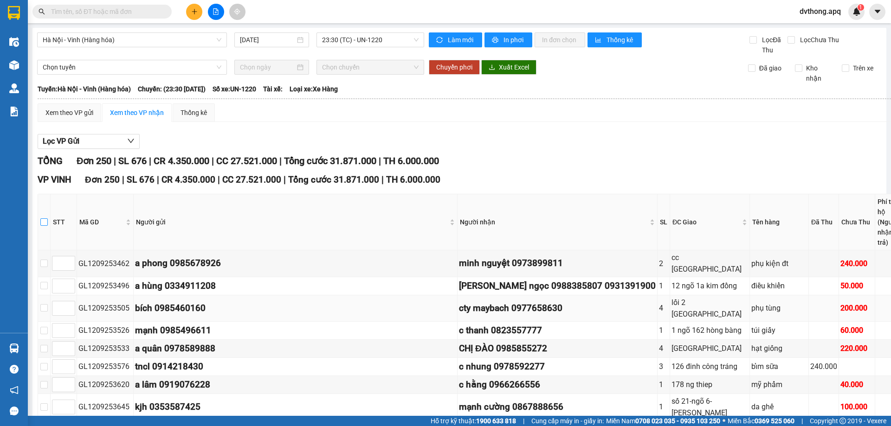
checkbox input "true"
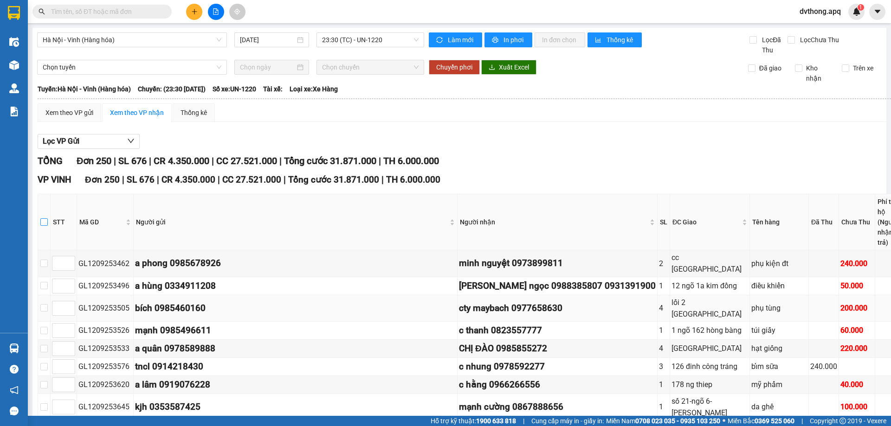
checkbox input "true"
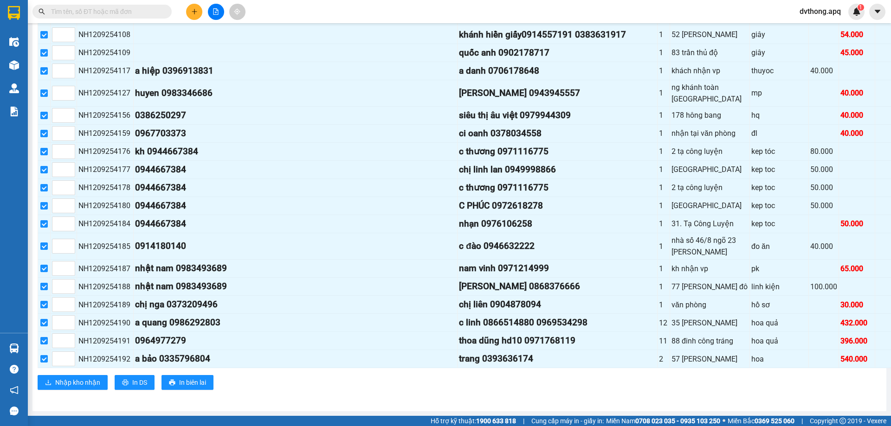
scroll to position [6574, 0]
click at [52, 382] on button "Nhập kho nhận" at bounding box center [73, 382] width 70 height 15
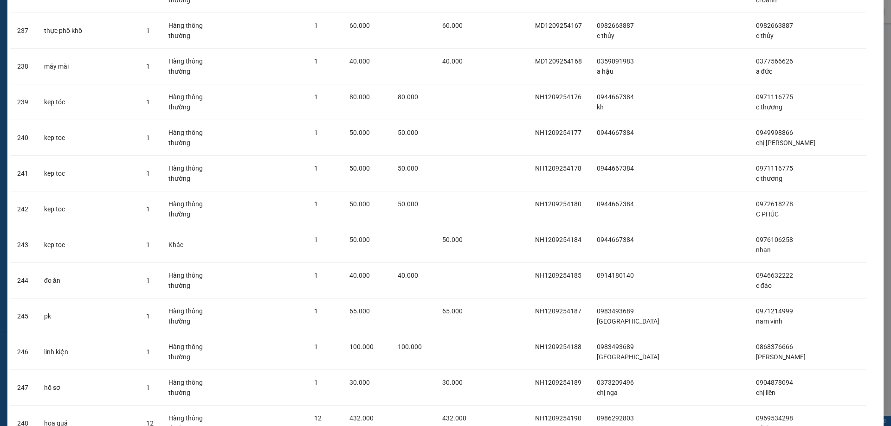
scroll to position [8682, 0]
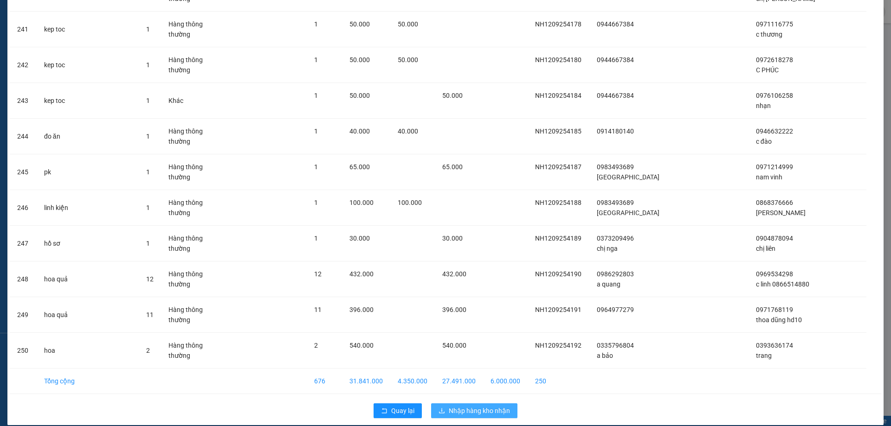
click at [456, 406] on span "Nhập hàng kho nhận" at bounding box center [479, 411] width 61 height 10
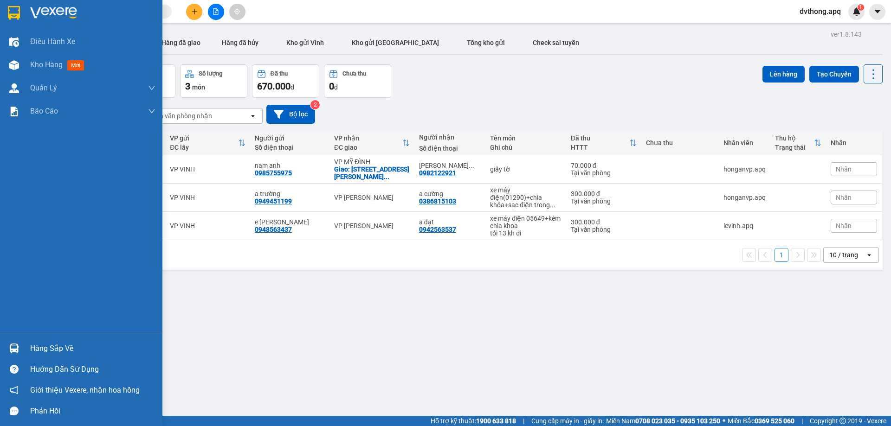
click at [45, 352] on div "Hàng sắp về" at bounding box center [92, 349] width 125 height 14
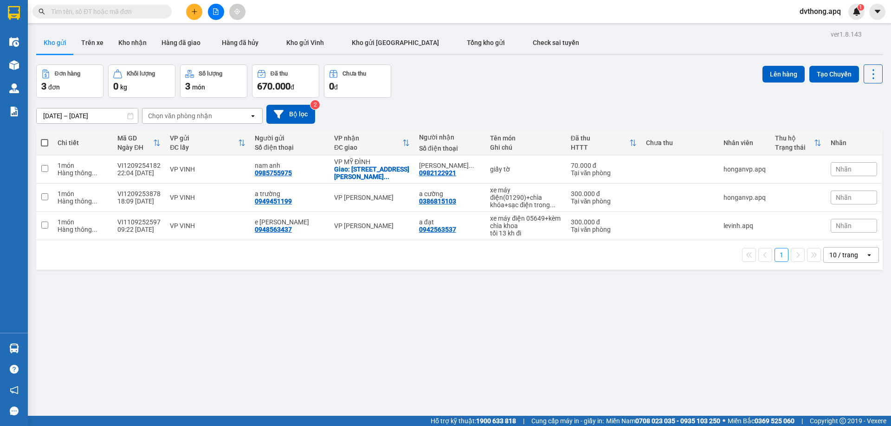
click at [585, 309] on section "Kết quả tìm kiếm ( 0 ) Bộ lọc No Data dvthong.apq 1 Điều hành xe Kho hàng mới Q…" at bounding box center [445, 213] width 891 height 426
click at [637, 79] on div "Đơn hàng 3 đơn Khối lượng 0 kg Số lượng 3 món Đã thu 670.000 đ Chưa thu 0 đ Lên…" at bounding box center [459, 80] width 846 height 33
